Goal: Task Accomplishment & Management: Manage account settings

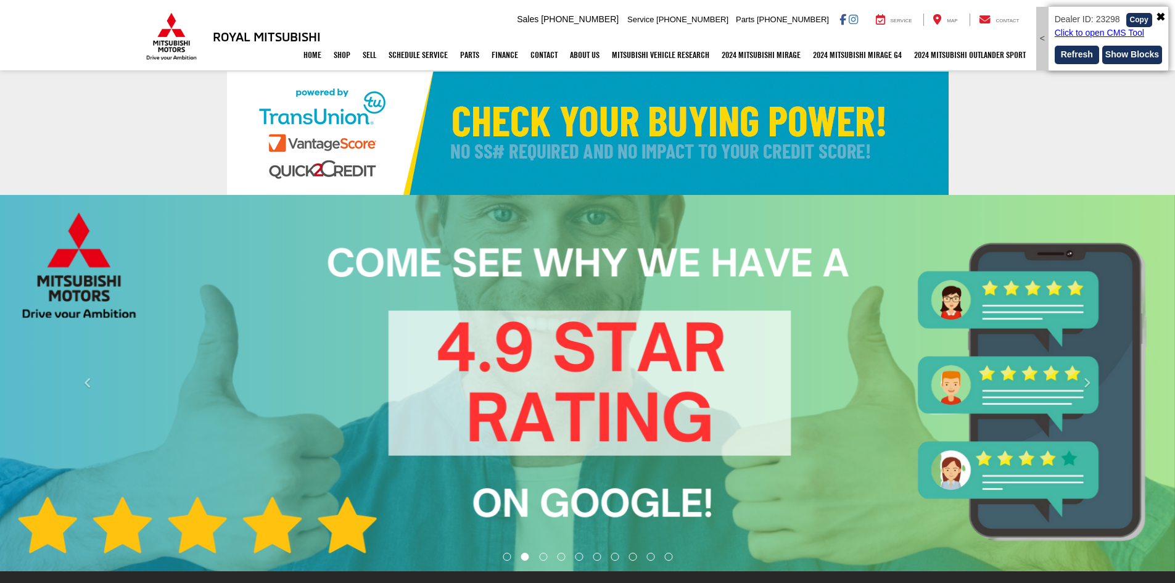
select select "Mitsubishi"
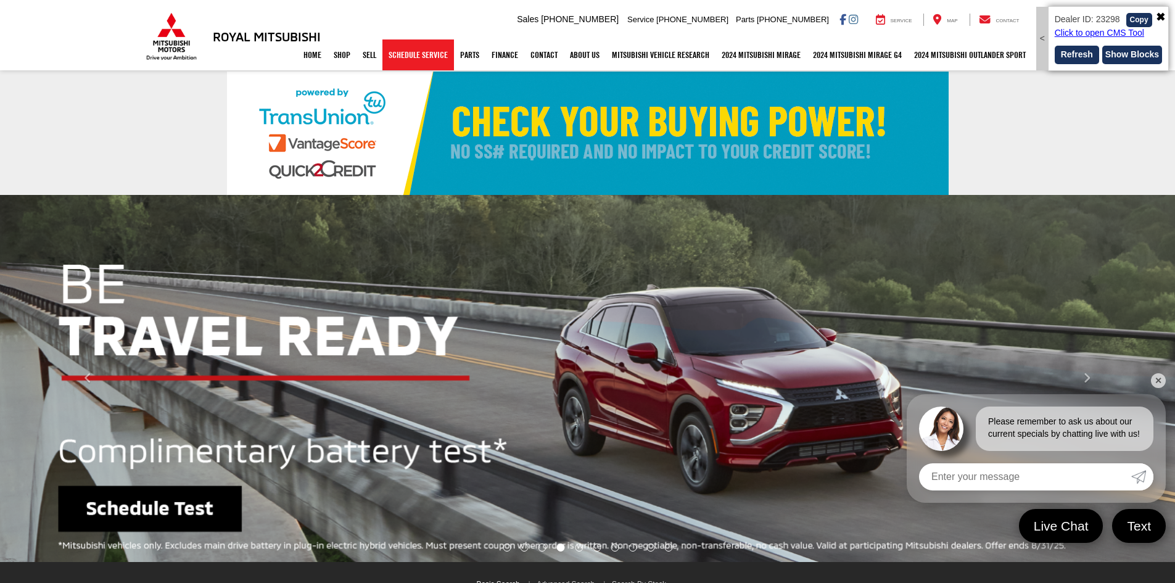
click at [395, 51] on link "Schedule Service" at bounding box center [418, 54] width 72 height 31
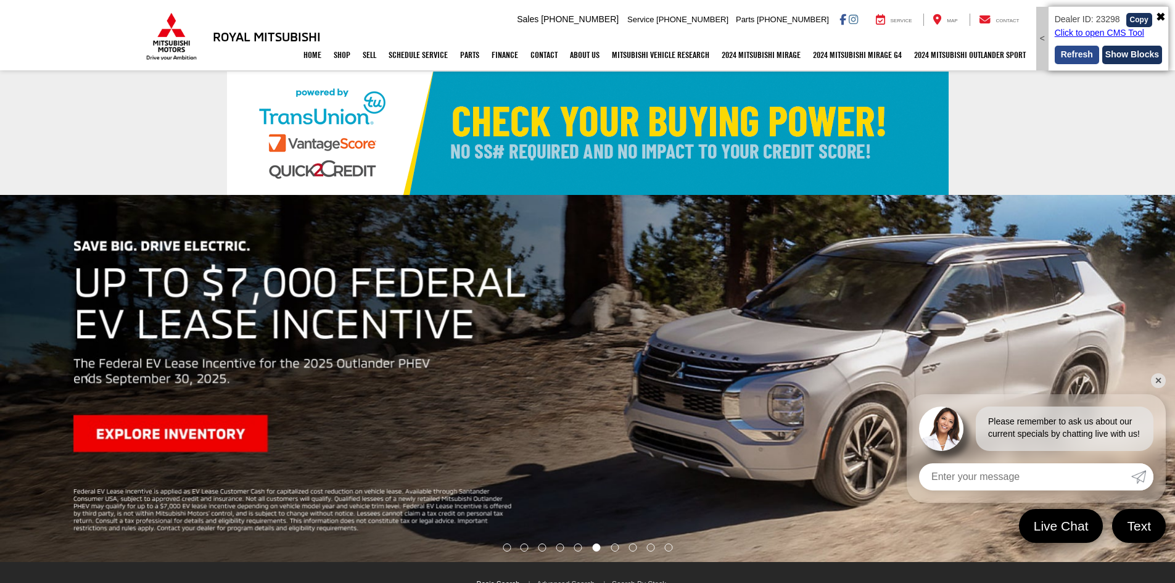
click at [1081, 62] on button "Refresh" at bounding box center [1076, 55] width 44 height 18
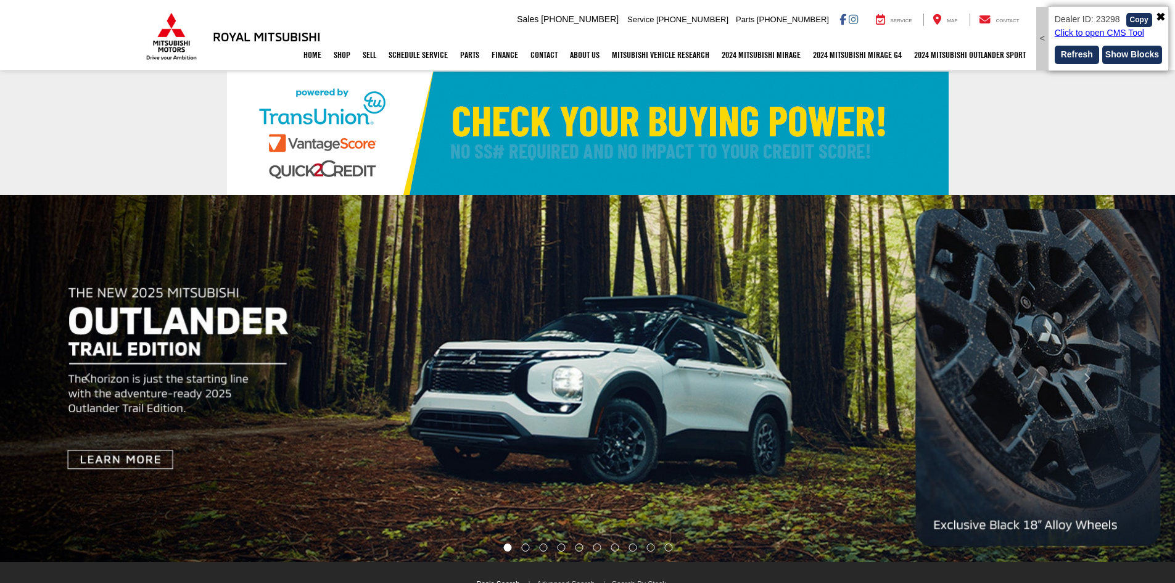
select select "Mitsubishi"
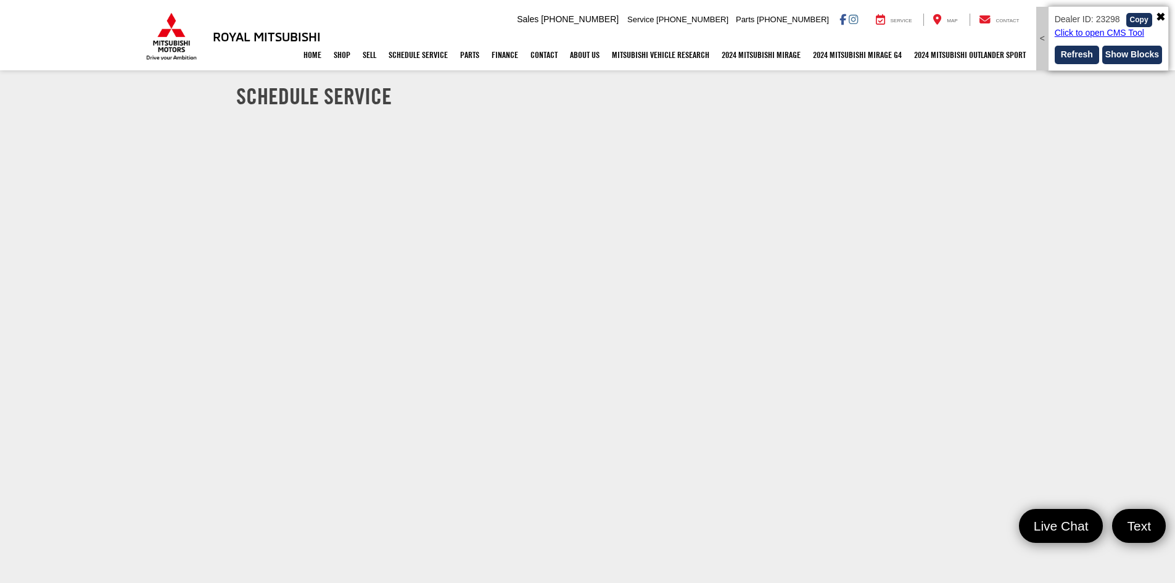
click at [71, 345] on section "Schedule Service" at bounding box center [587, 339] width 1175 height 535
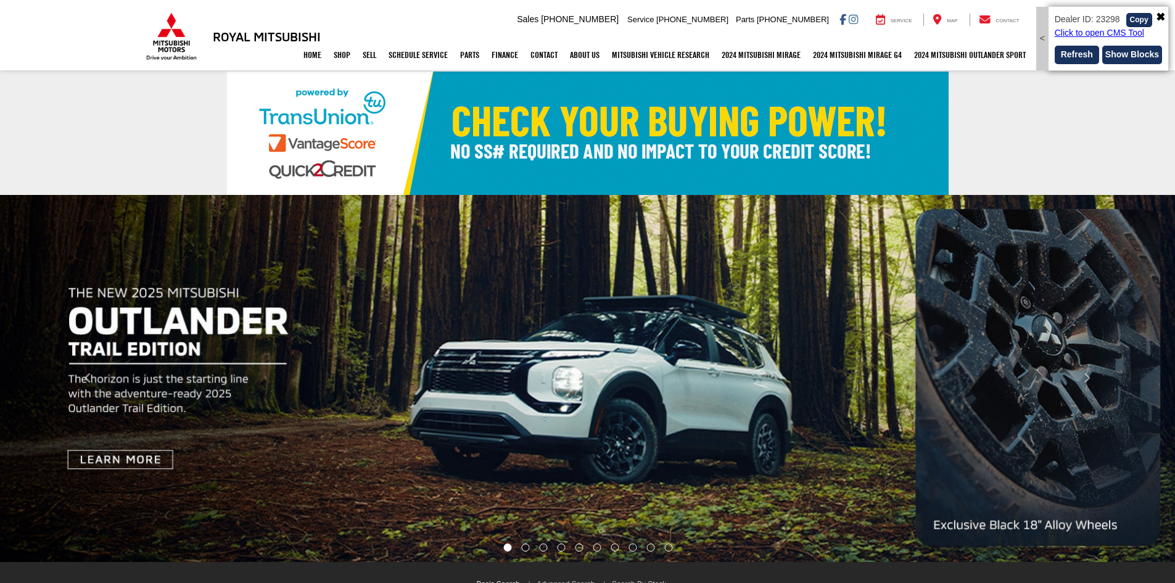
select select "Mitsubishi"
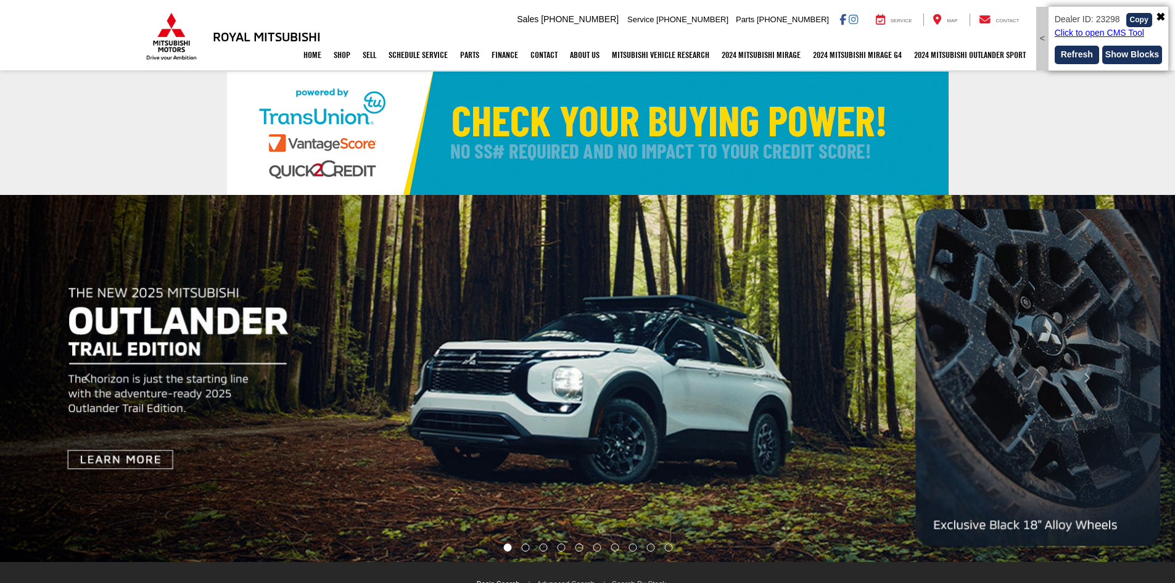
select select "Mitsubishi"
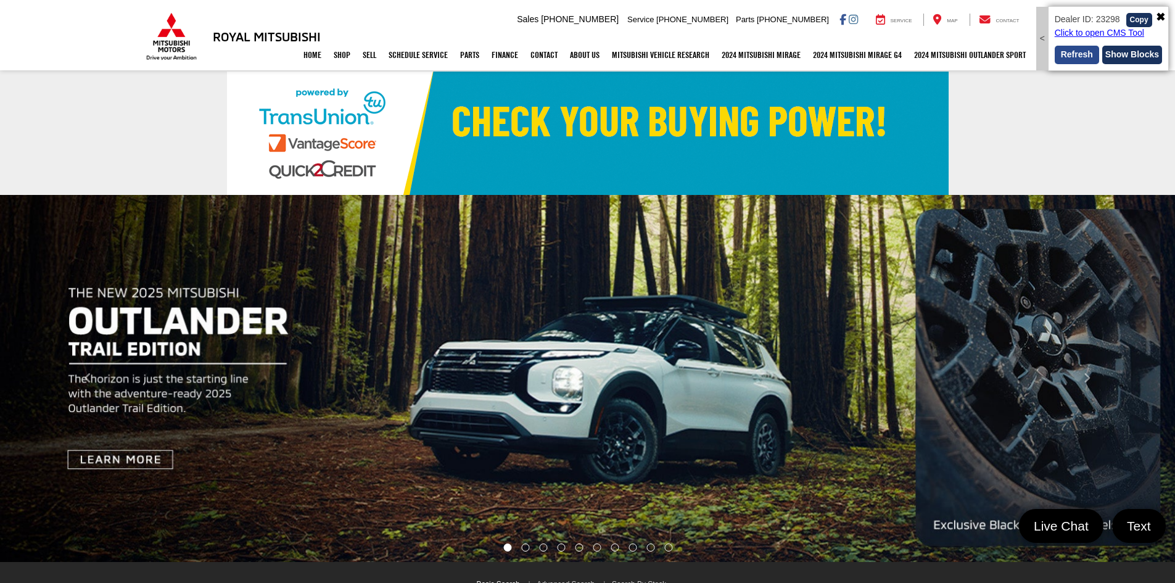
select select "Mitsubishi"
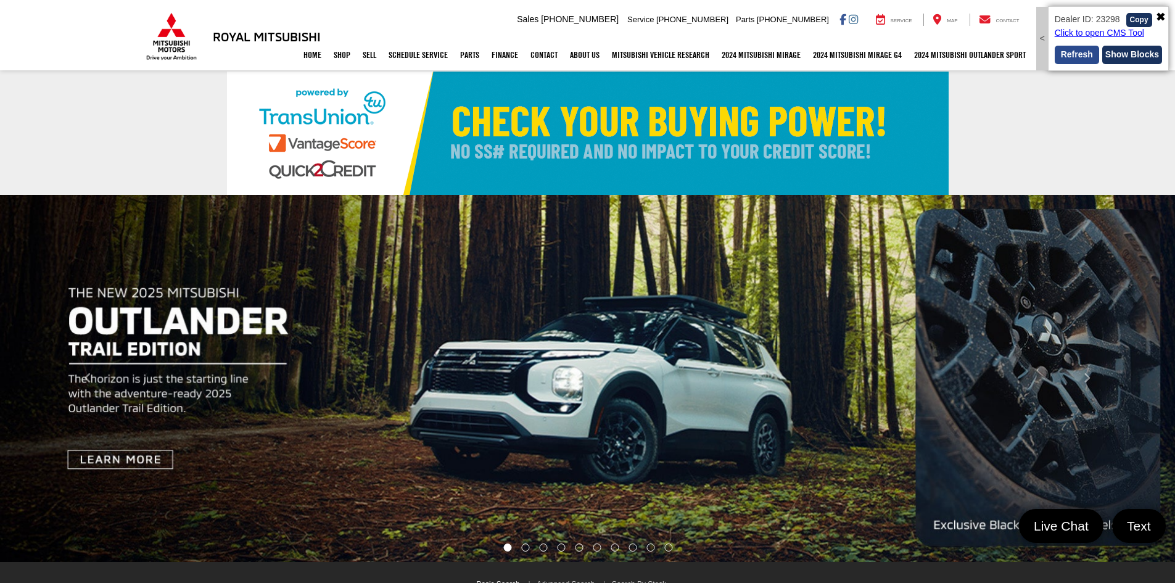
click at [1072, 49] on button "Refresh" at bounding box center [1076, 55] width 44 height 18
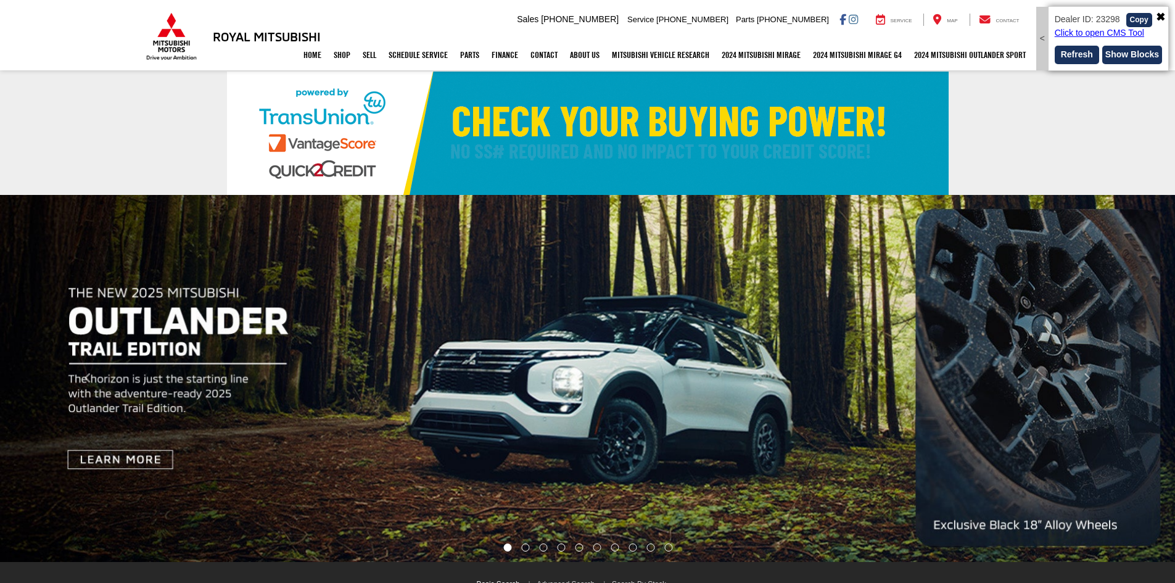
select select "Mitsubishi"
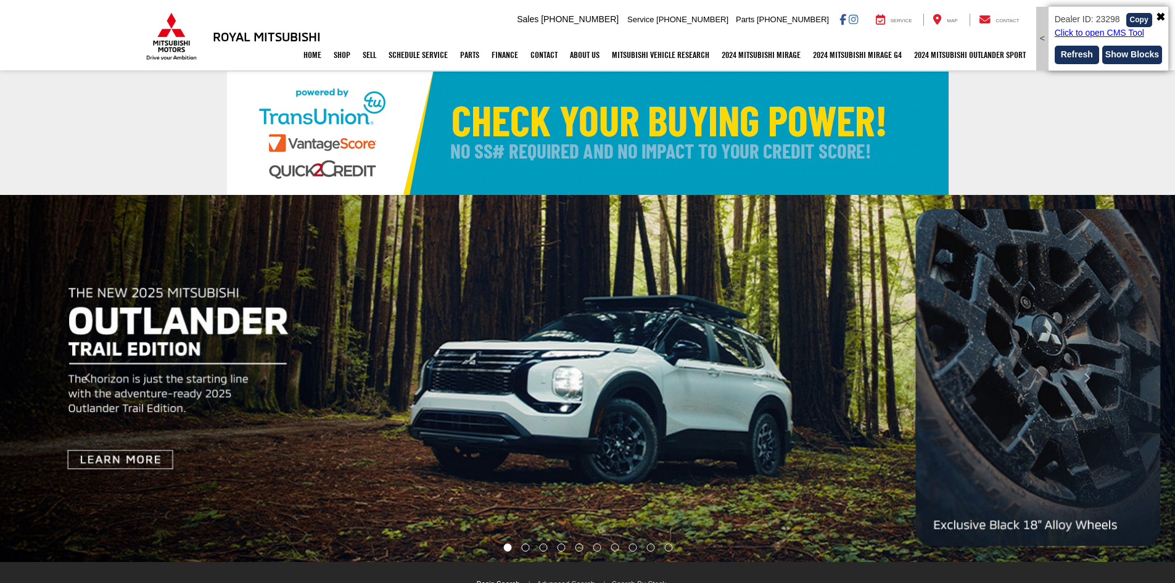
select select "Mitsubishi"
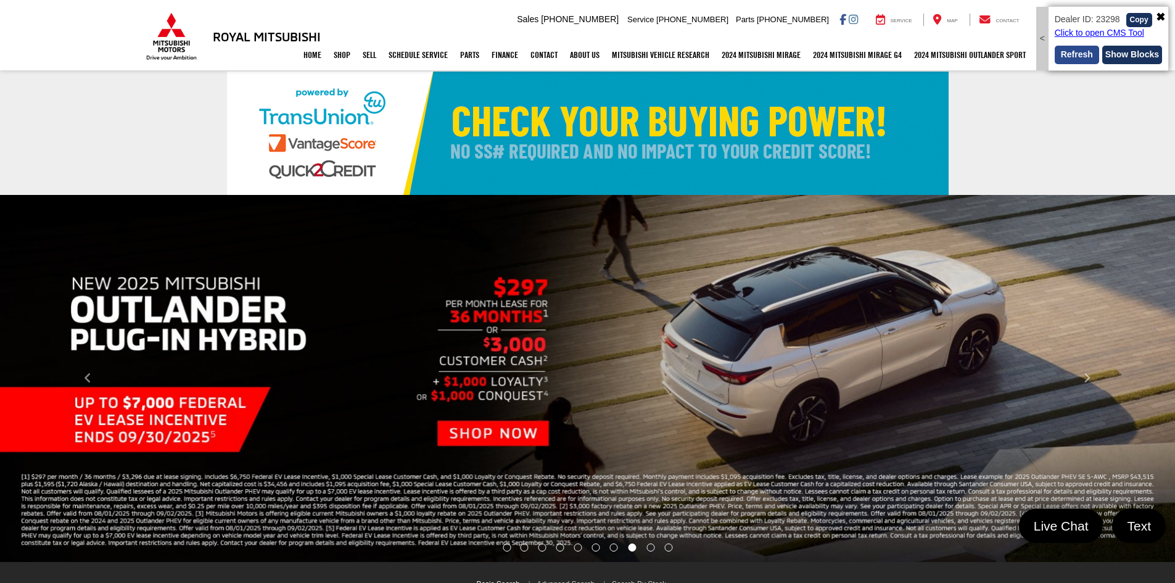
click at [1073, 52] on button "Refresh" at bounding box center [1076, 55] width 44 height 18
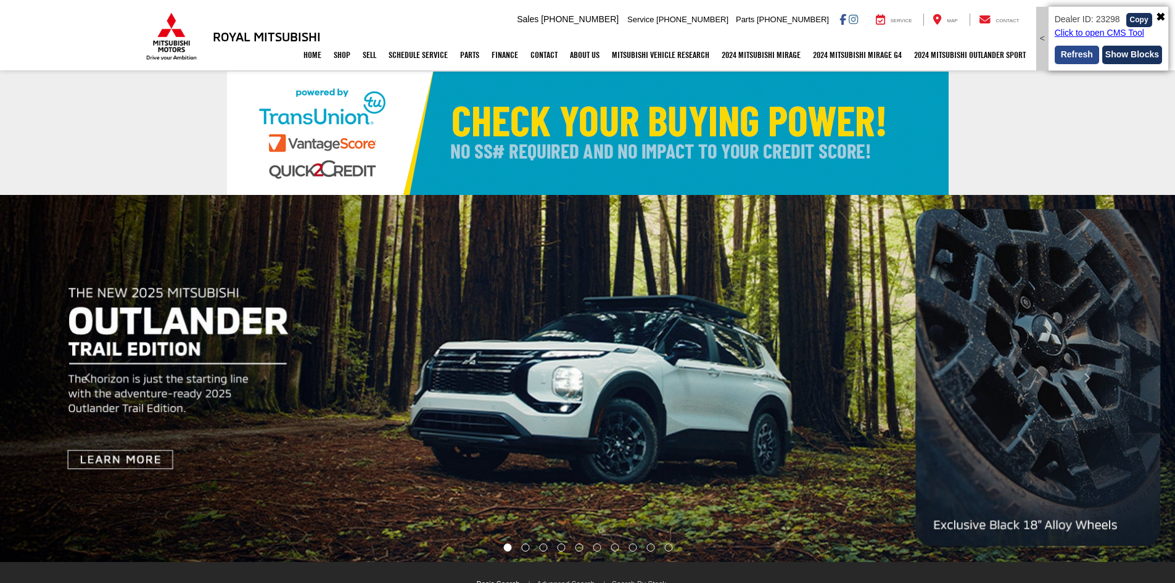
select select "Mitsubishi"
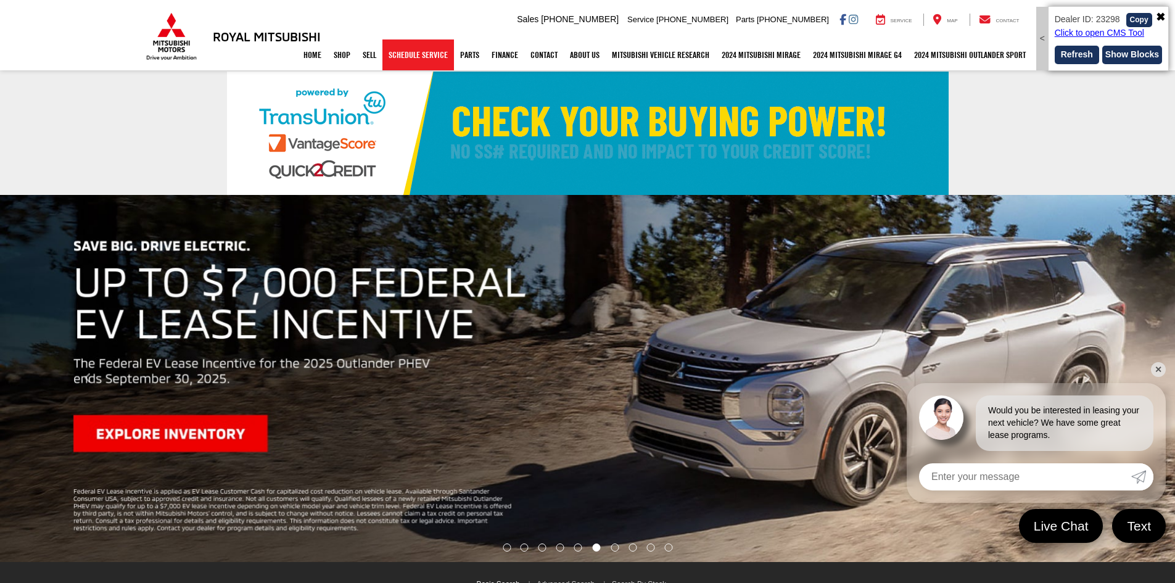
click at [411, 45] on link "Schedule Service" at bounding box center [418, 54] width 72 height 31
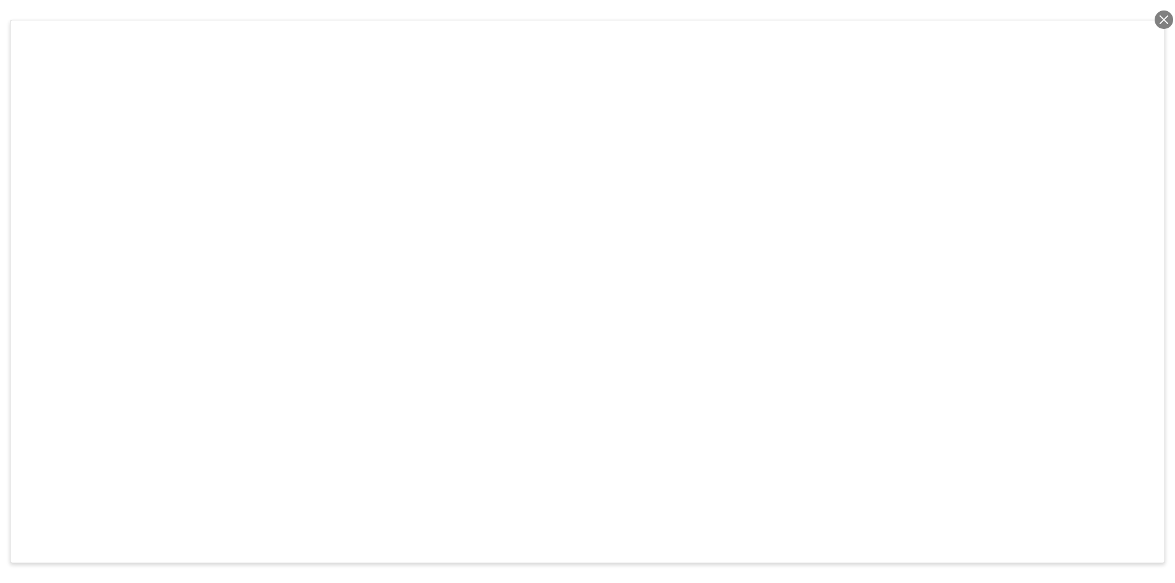
click at [1162, 20] on div at bounding box center [1163, 19] width 18 height 18
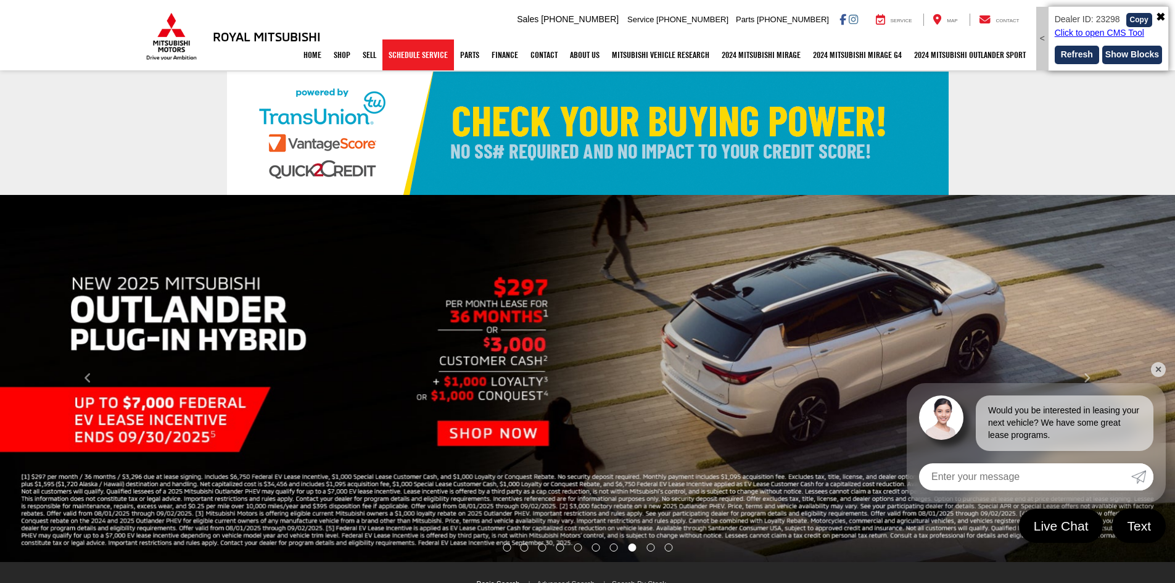
click at [403, 54] on link "Schedule Service" at bounding box center [418, 54] width 72 height 31
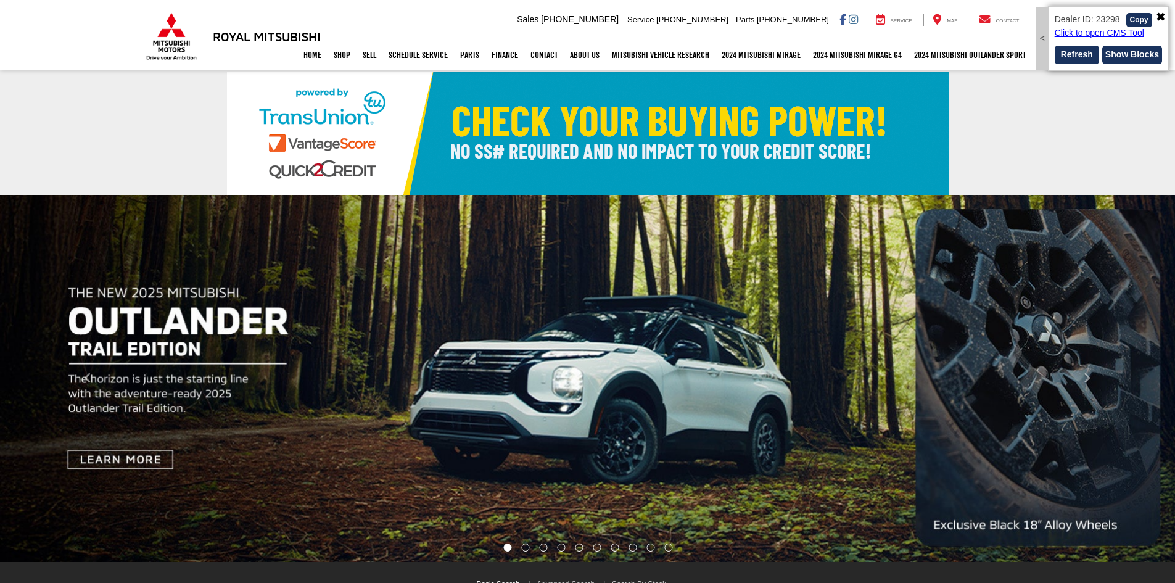
select select "Mitsubishi"
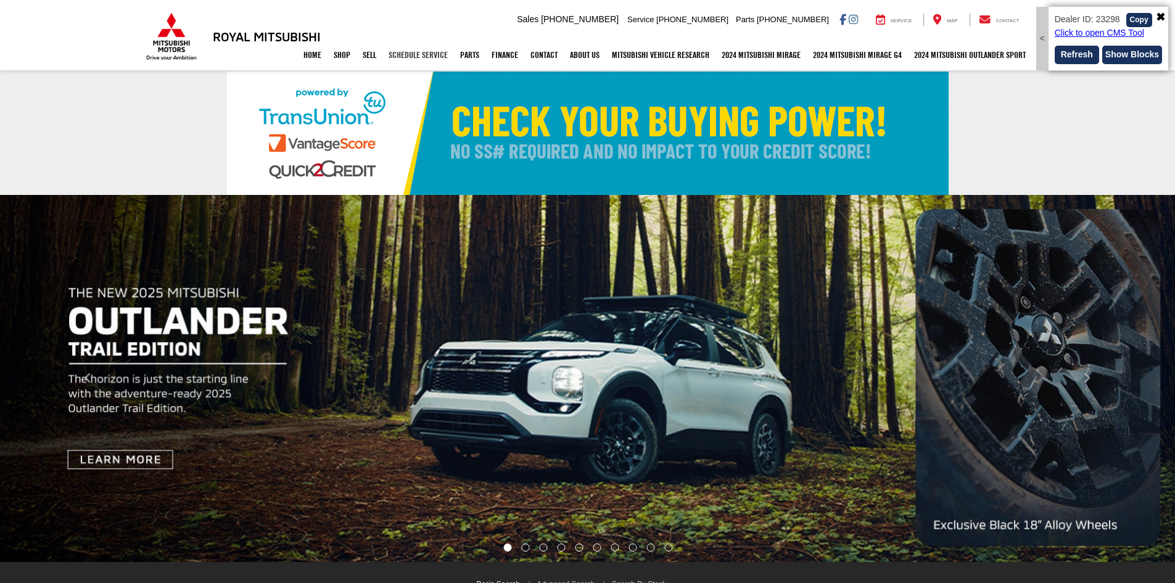
drag, startPoint x: 0, startPoint y: 0, endPoint x: 403, endPoint y: 58, distance: 407.4
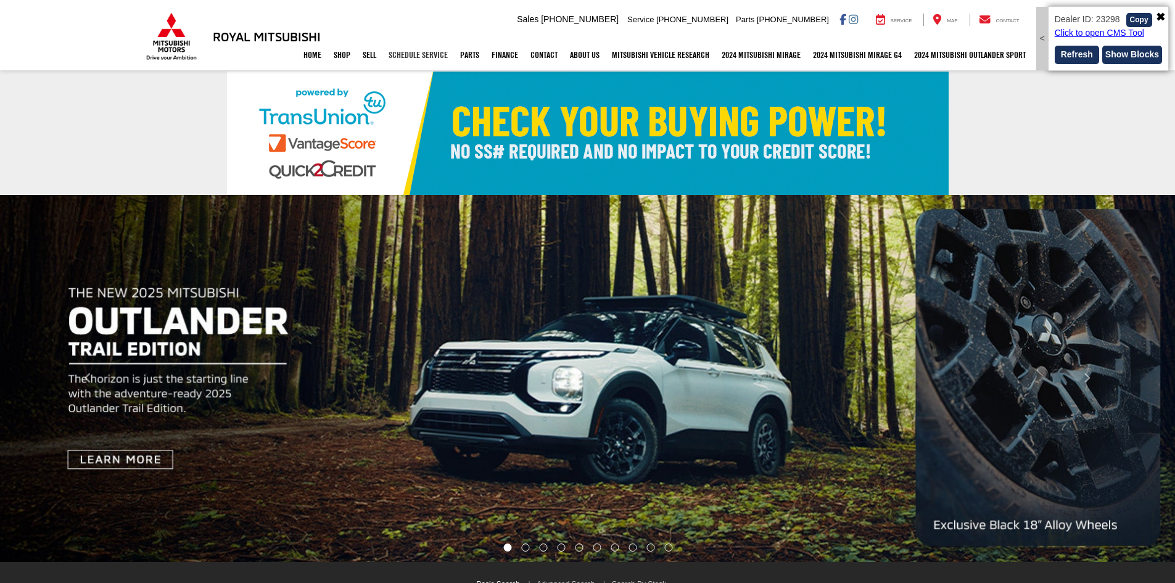
click at [403, 58] on link "Schedule Service" at bounding box center [418, 54] width 72 height 31
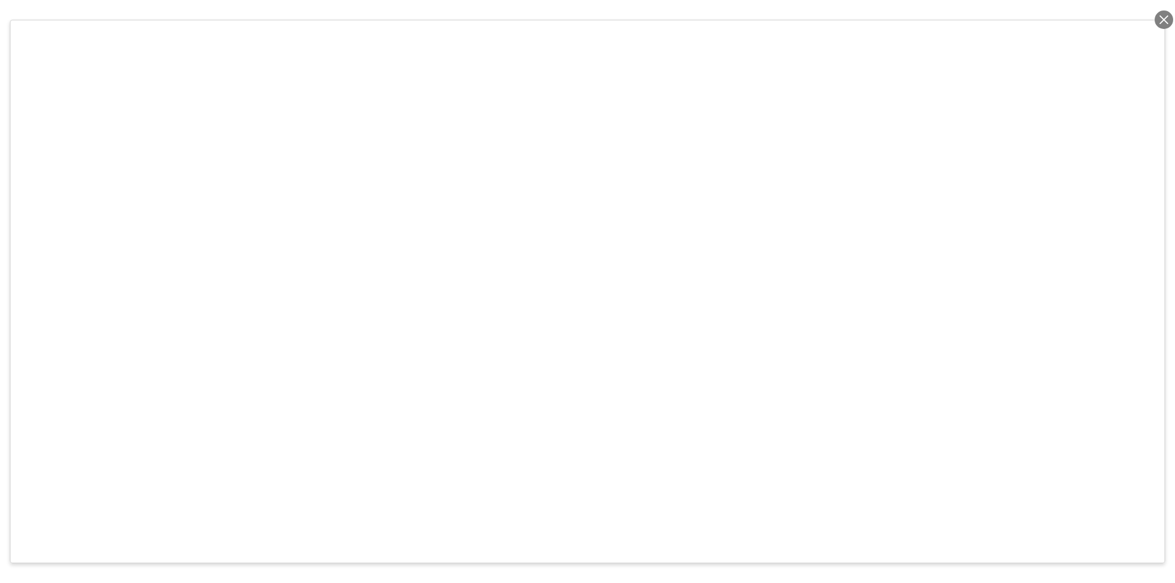
click at [1159, 20] on div at bounding box center [1163, 19] width 18 height 18
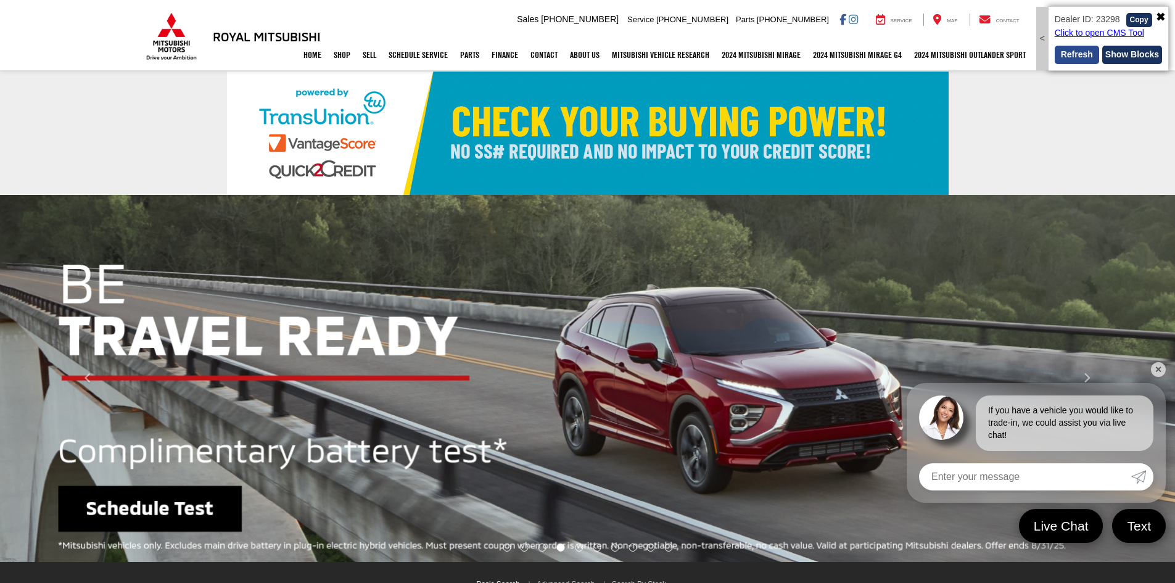
click at [1075, 60] on button "Refresh" at bounding box center [1076, 55] width 44 height 18
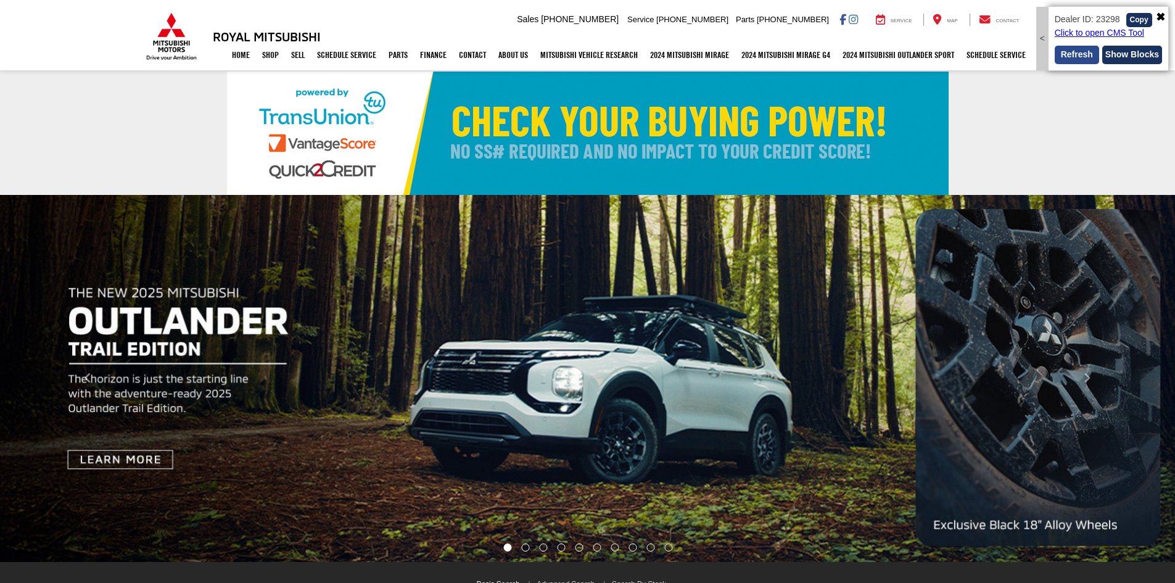
select select "Mitsubishi"
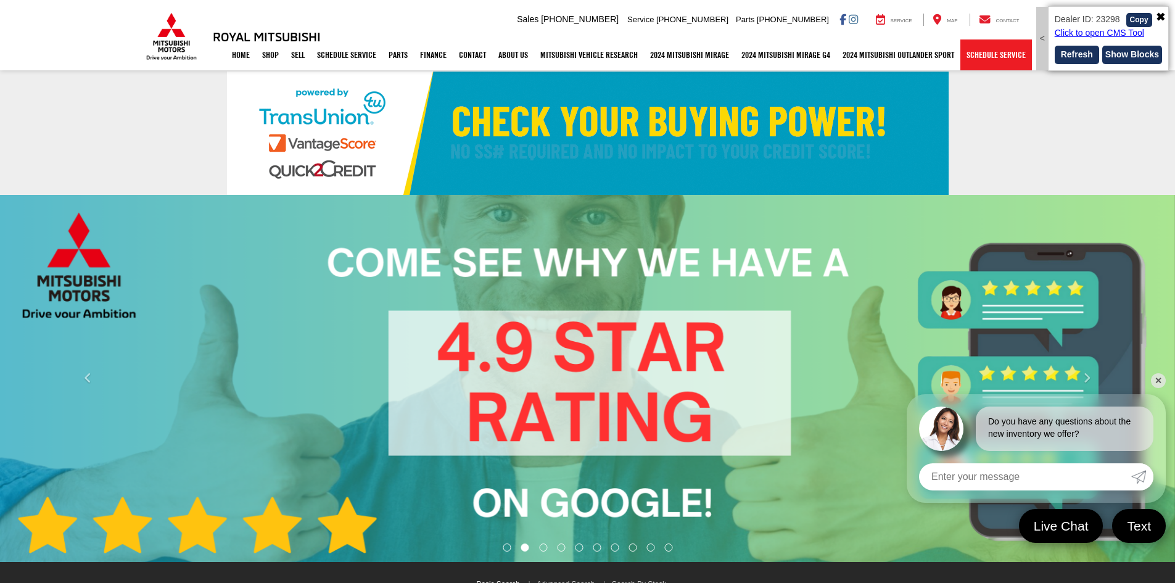
click at [992, 59] on link "Schedule Service" at bounding box center [996, 54] width 72 height 31
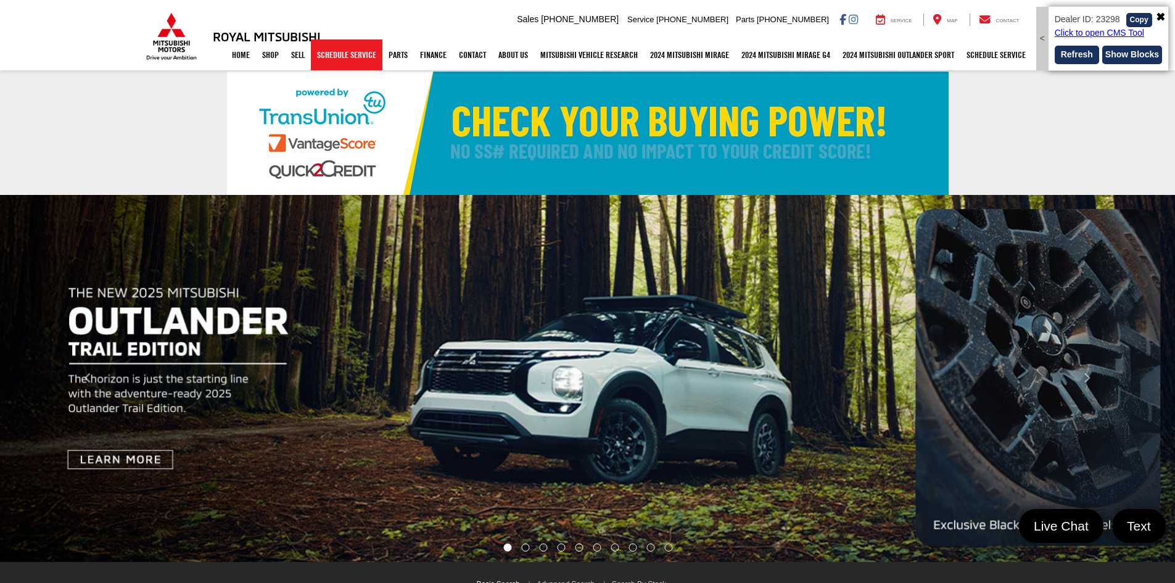
select select "Mitsubishi"
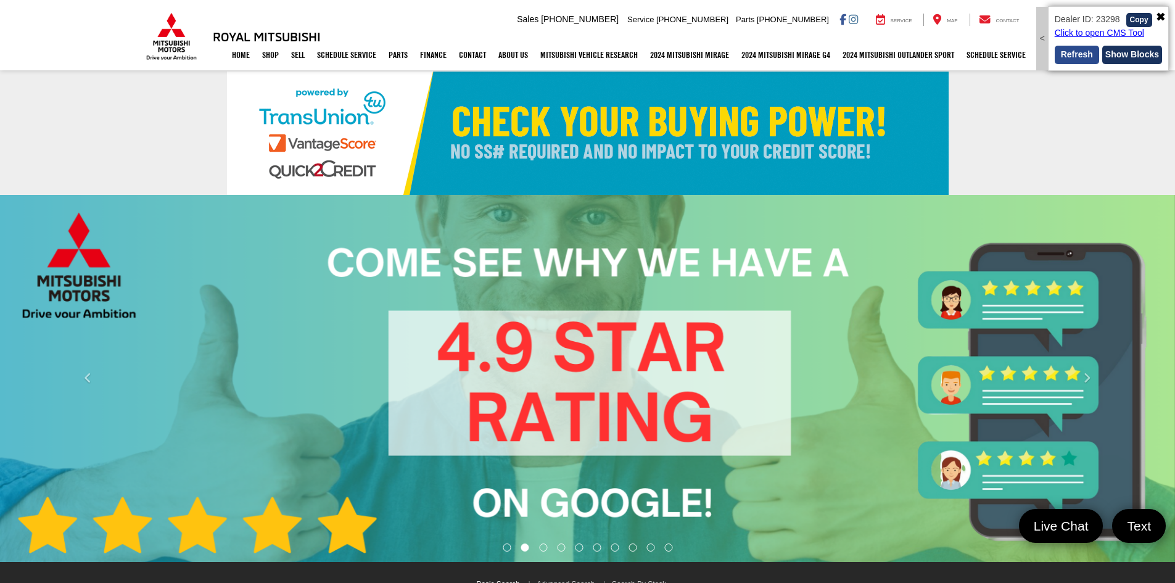
click at [1082, 54] on button "Refresh" at bounding box center [1076, 55] width 44 height 18
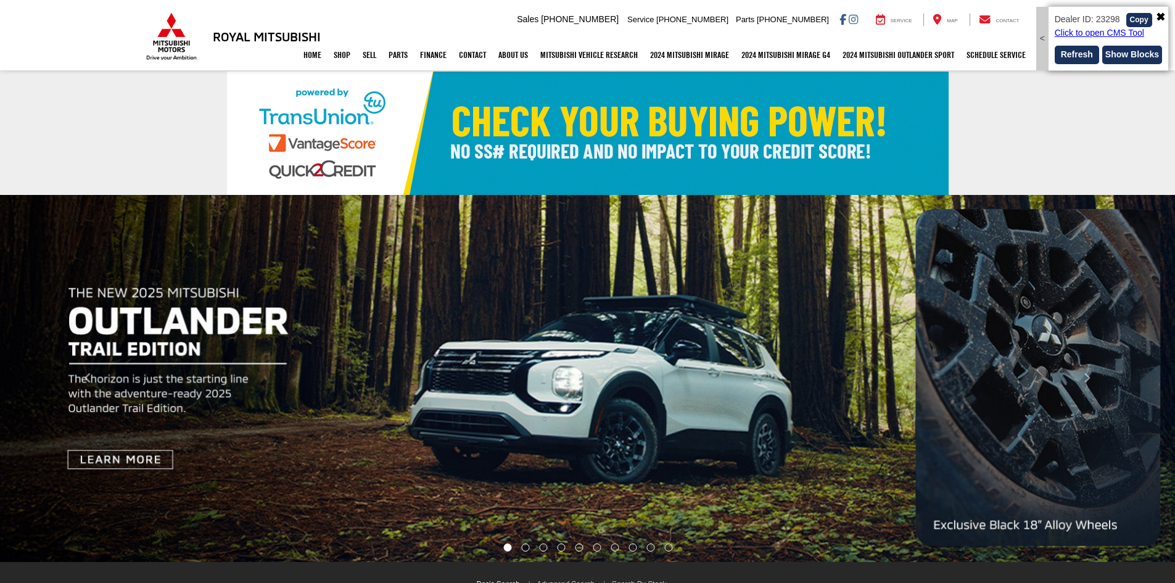
select select "Mitsubishi"
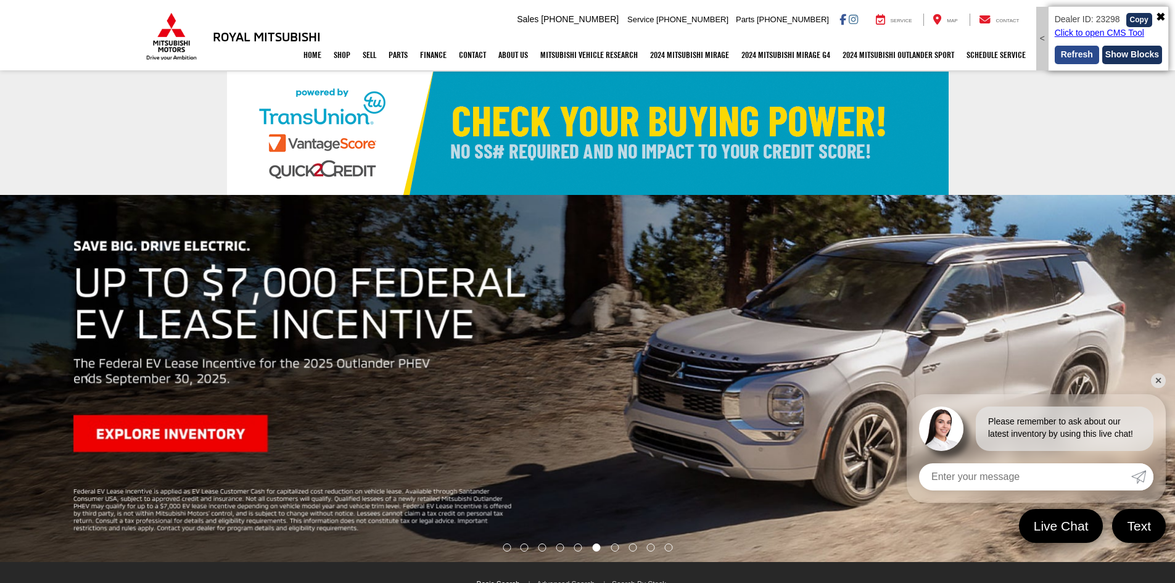
click at [1086, 55] on button "Refresh" at bounding box center [1076, 55] width 44 height 18
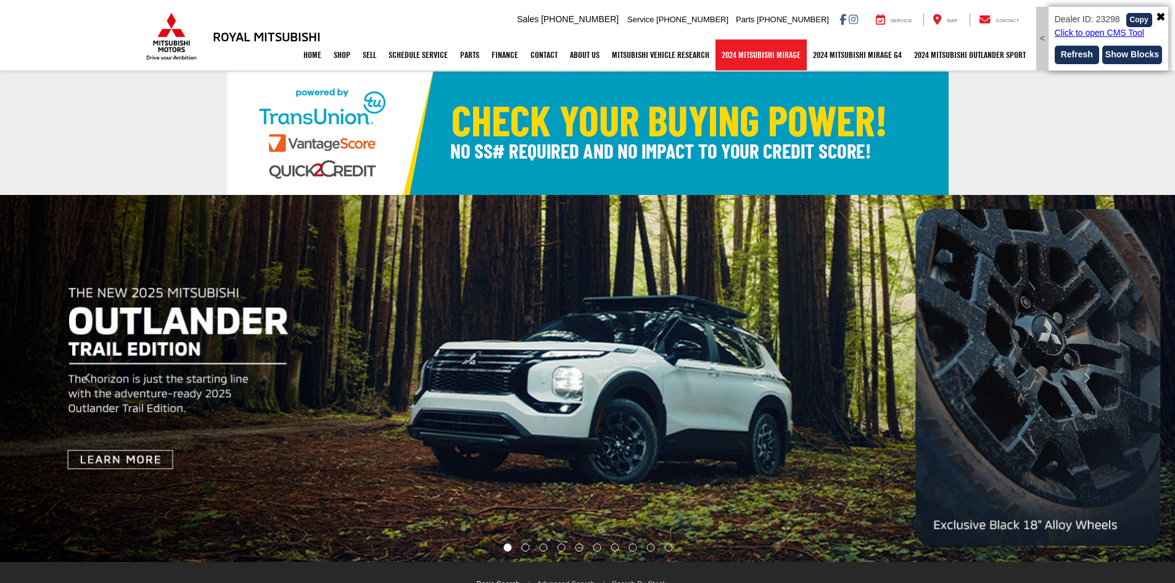
select select "Mitsubishi"
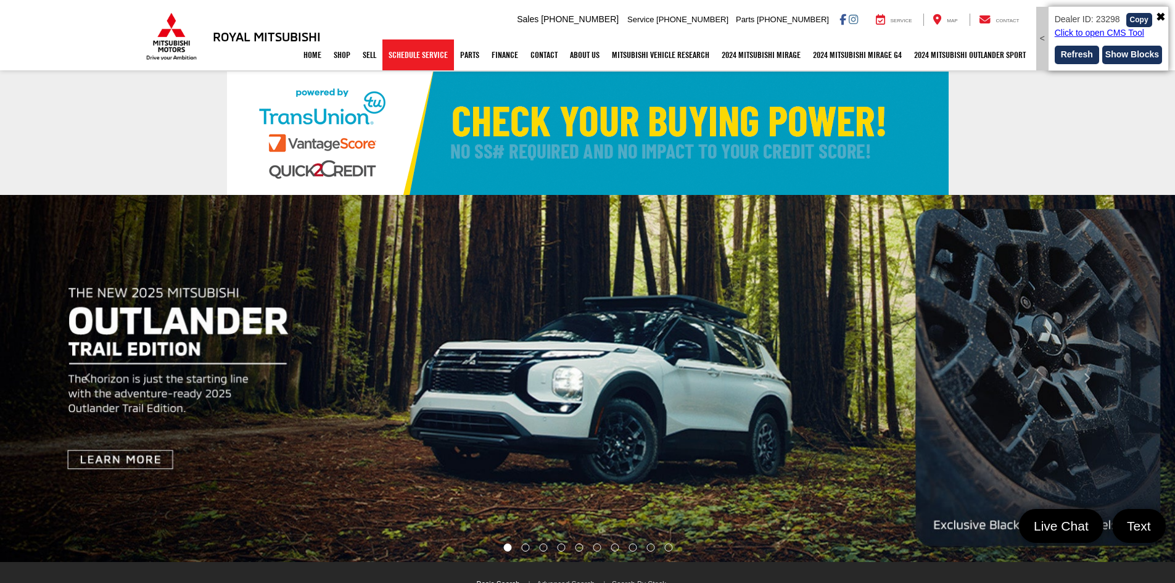
click at [402, 62] on link "Schedule Service" at bounding box center [418, 54] width 72 height 31
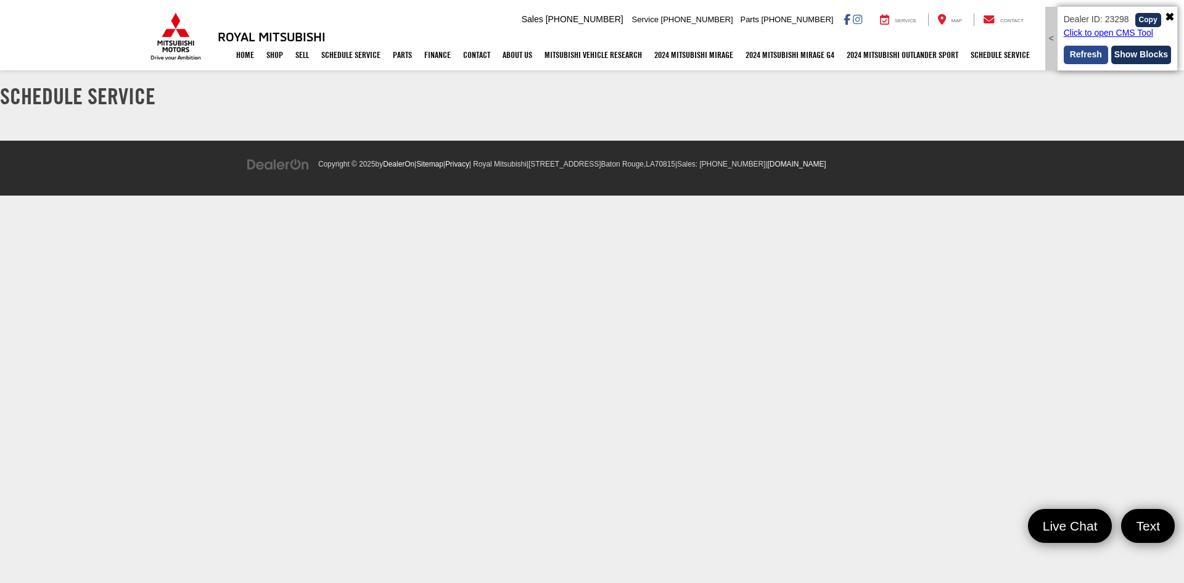
click at [1077, 54] on button "Refresh" at bounding box center [1086, 55] width 44 height 18
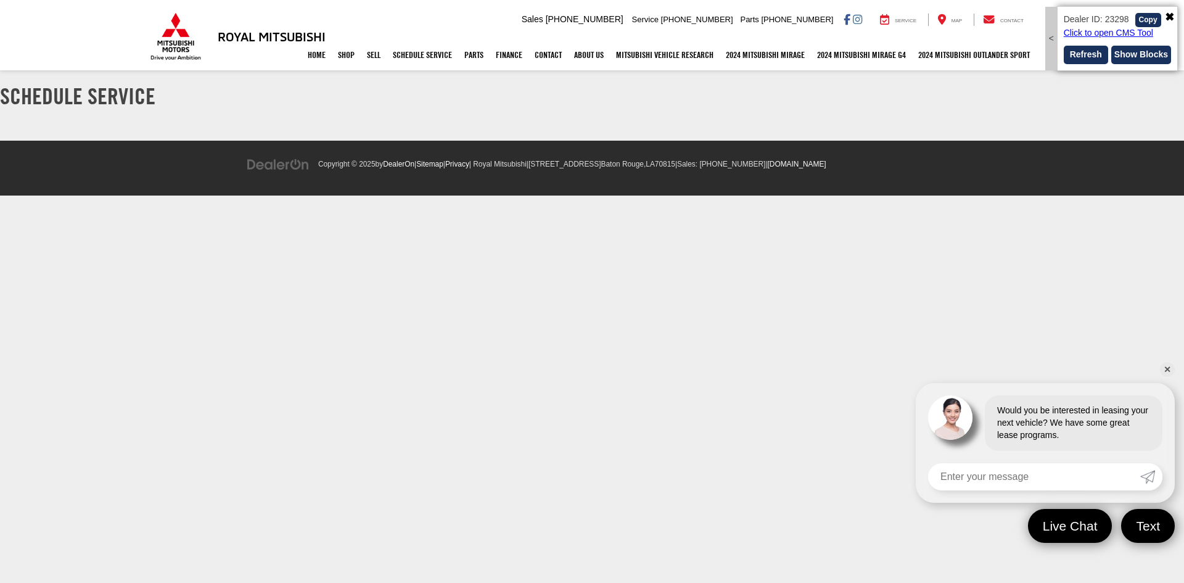
click at [184, 39] on img at bounding box center [175, 36] width 55 height 48
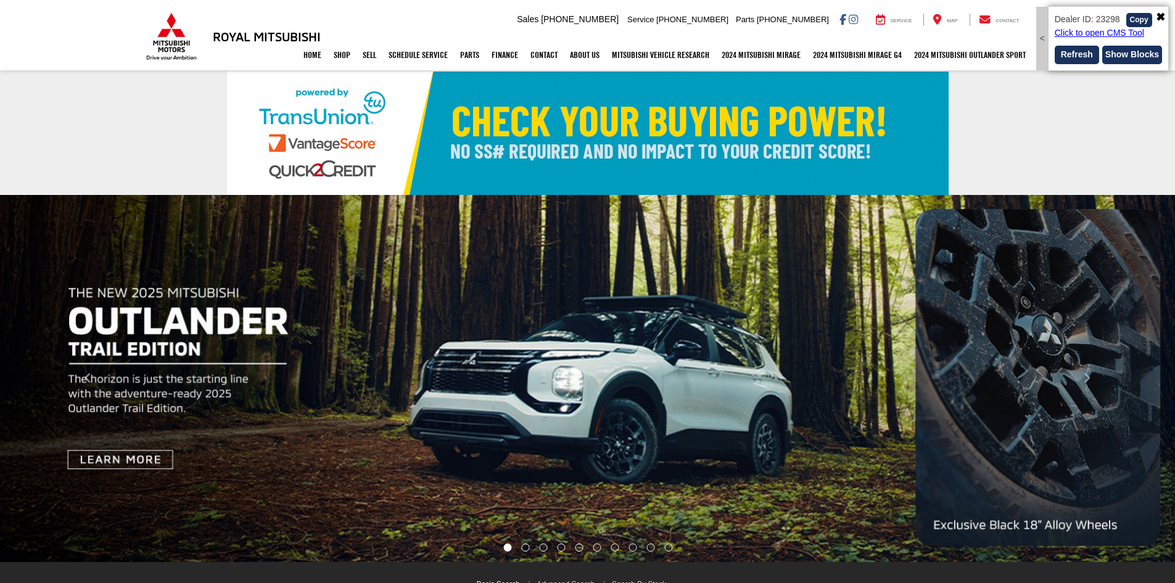
select select "Mitsubishi"
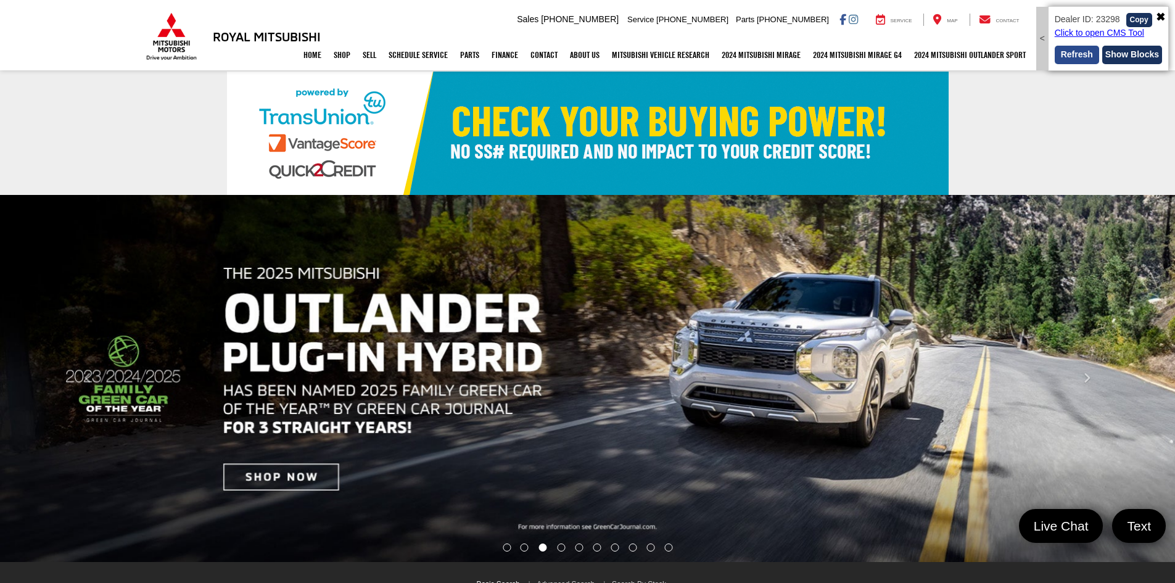
click at [1066, 59] on button "Refresh" at bounding box center [1076, 55] width 44 height 18
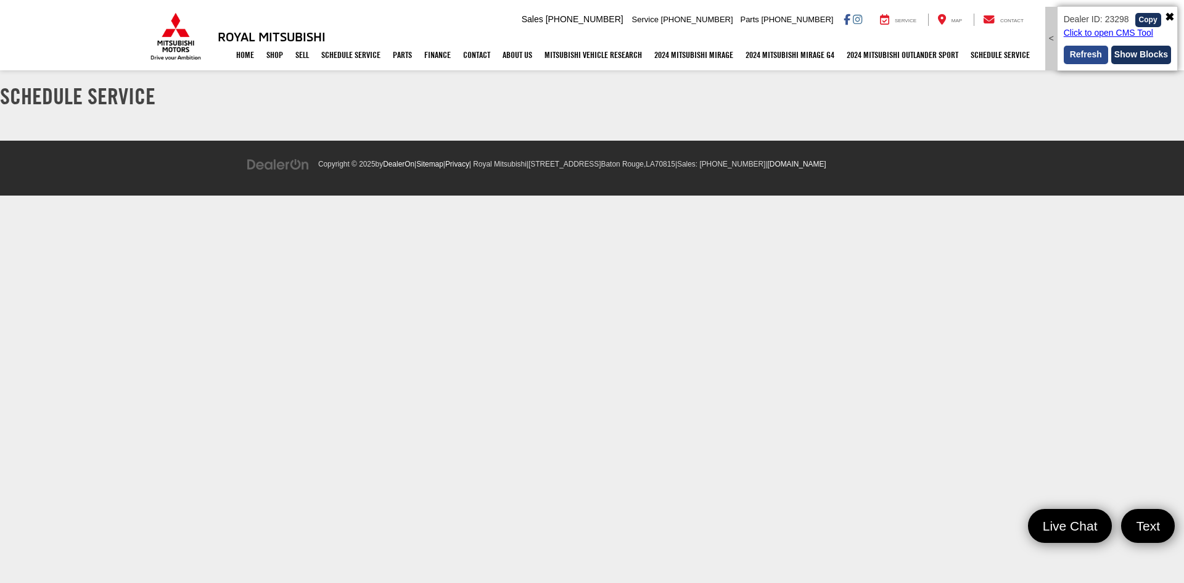
click at [1094, 55] on button "Refresh" at bounding box center [1086, 55] width 44 height 18
